Goal: Find contact information: Find contact information

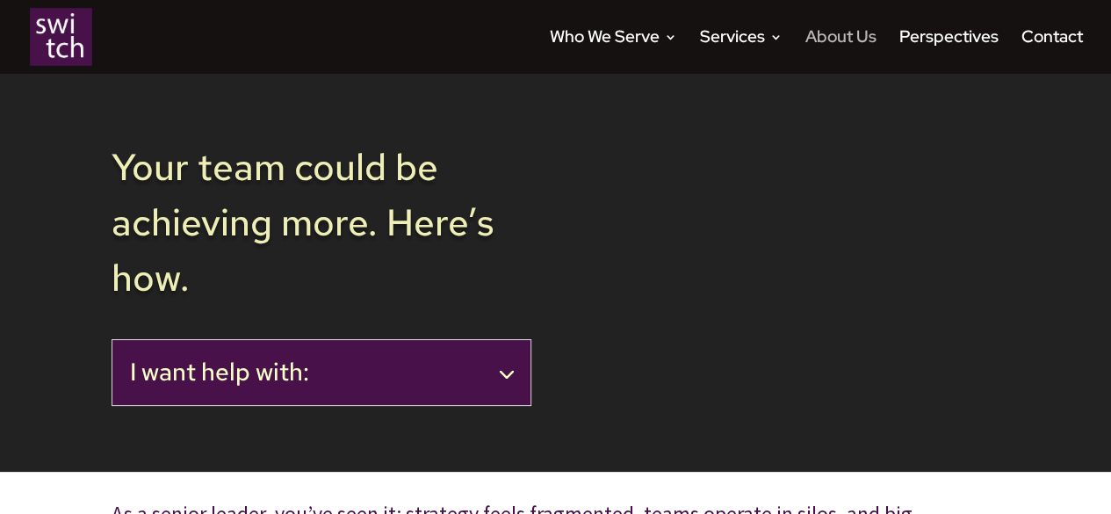
click at [826, 32] on link "About Us" at bounding box center [840, 52] width 71 height 43
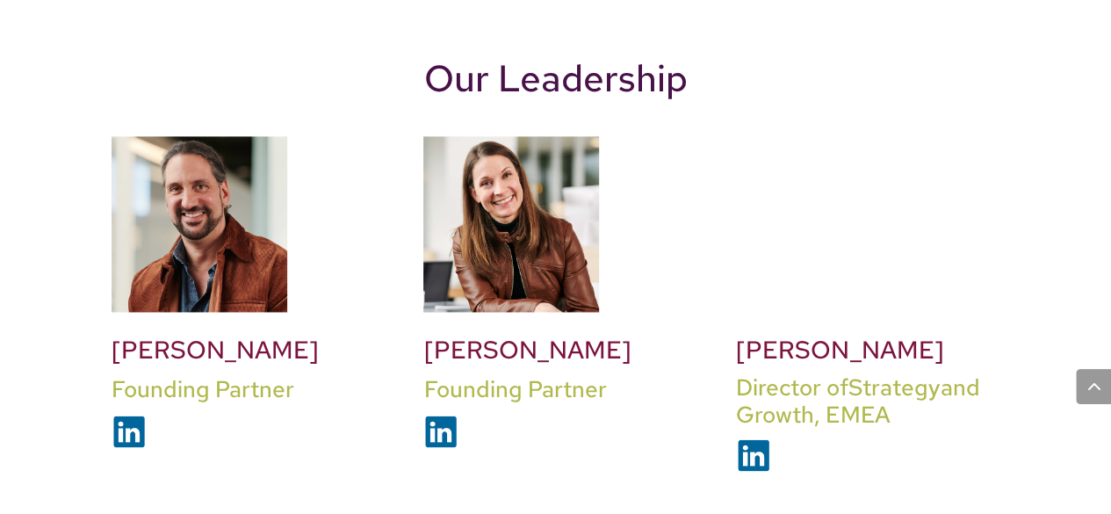
scroll to position [1227, 0]
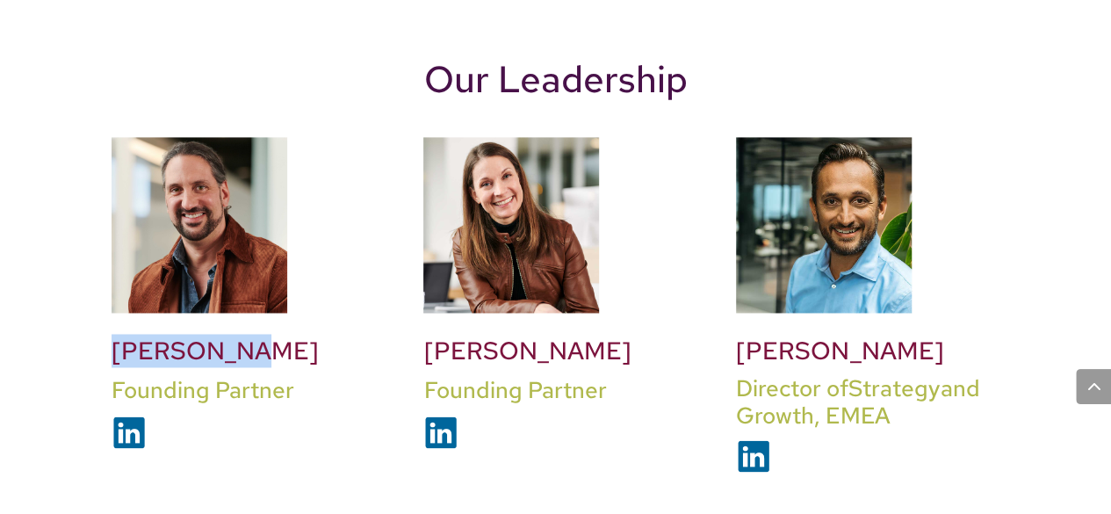
drag, startPoint x: 254, startPoint y: 345, endPoint x: 112, endPoint y: 347, distance: 141.4
click at [112, 347] on h2 "Joe Watson" at bounding box center [243, 355] width 263 height 39
copy h2 "Joe Watson"
